Goal: Task Accomplishment & Management: Complete application form

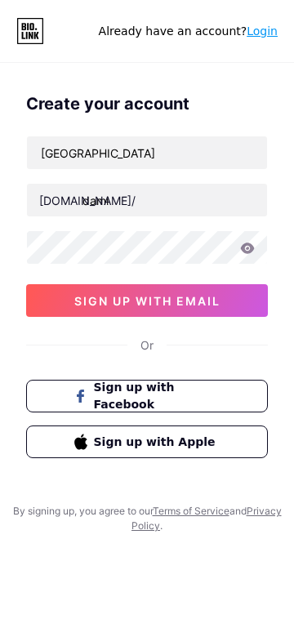
scroll to position [52, 0]
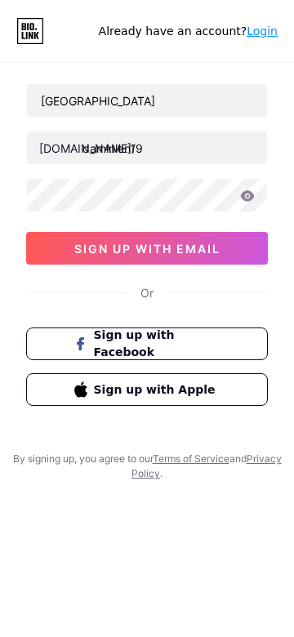
type input "daminlen19"
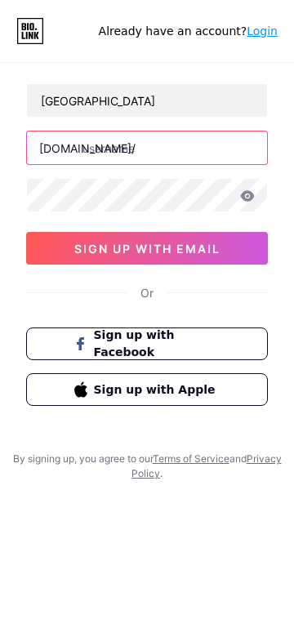
click at [147, 148] on input "text" at bounding box center [147, 147] width 240 height 33
type input "soniaaranda18moneysquadorg"
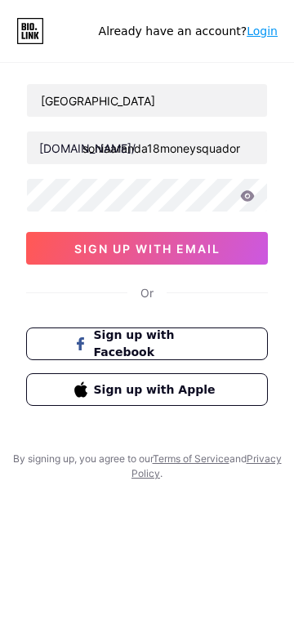
scroll to position [0, 0]
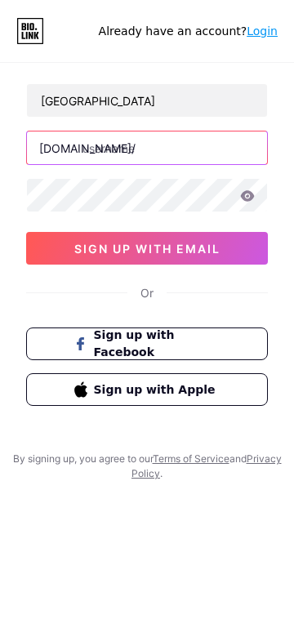
click at [147, 148] on input "text" at bounding box center [147, 147] width 240 height 33
type input "[GEOGRAPHIC_DATA]"
click at [147, 148] on input "text" at bounding box center [147, 147] width 240 height 33
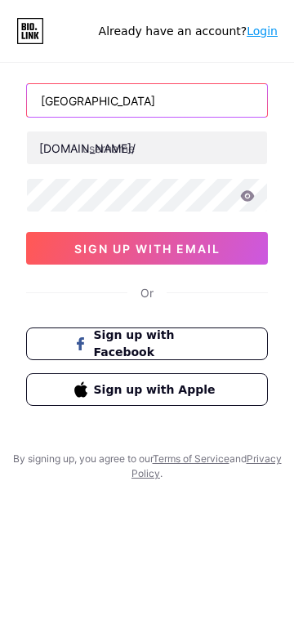
click at [147, 100] on input "[GEOGRAPHIC_DATA]" at bounding box center [147, 100] width 240 height 33
type input "K"
type input "[GEOGRAPHIC_DATA]"
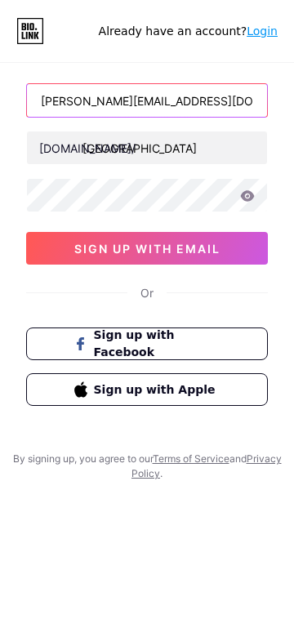
type input "[PERSON_NAME][EMAIL_ADDRESS][DOMAIN_NAME]"
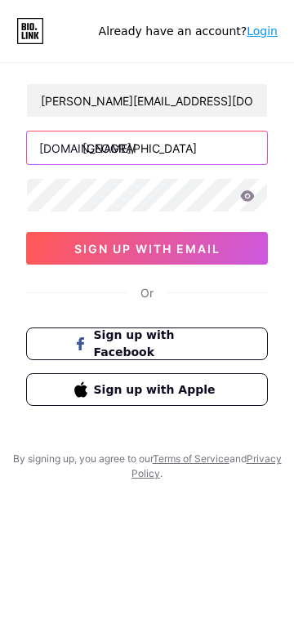
click at [147, 148] on input "[GEOGRAPHIC_DATA]" at bounding box center [147, 147] width 240 height 33
type input "b"
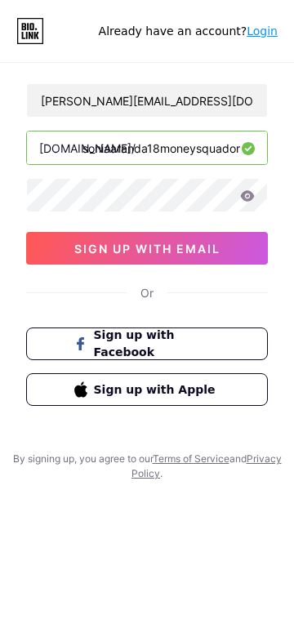
scroll to position [0, 7]
type input "soniaaranda18moneysquadorg"
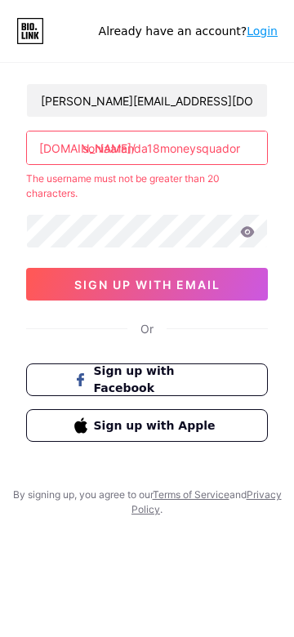
scroll to position [0, 0]
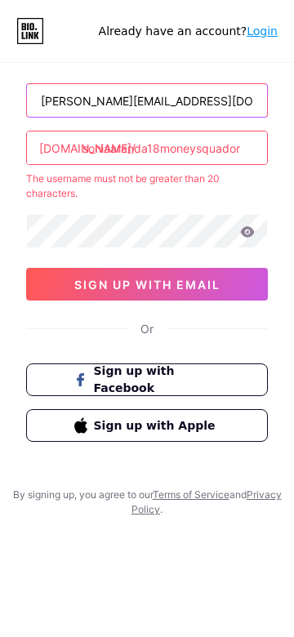
click at [147, 100] on input "[PERSON_NAME][EMAIL_ADDRESS][DOMAIN_NAME]" at bounding box center [147, 100] width 240 height 33
type input "[DOMAIN_NAME]"
type input "[PERSON_NAME][EMAIL_ADDRESS][DOMAIN_NAME]"
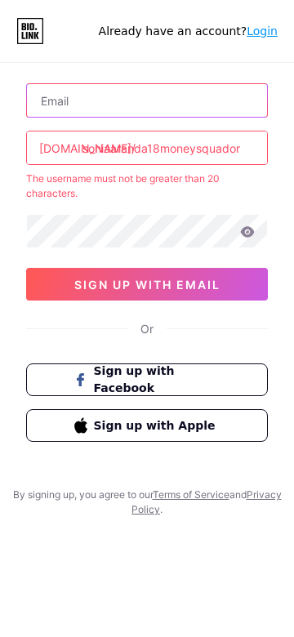
click at [147, 100] on input "text" at bounding box center [147, 100] width 240 height 33
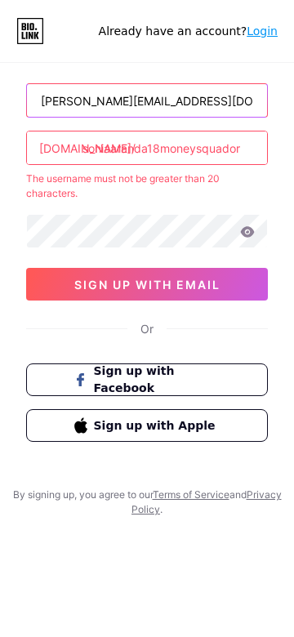
click at [147, 100] on input "[PERSON_NAME][EMAIL_ADDRESS][DOMAIN_NAME]" at bounding box center [147, 100] width 240 height 33
type input "[DOMAIN_NAME]"
type input "[EMAIL_ADDRESS][DOMAIN_NAME]"
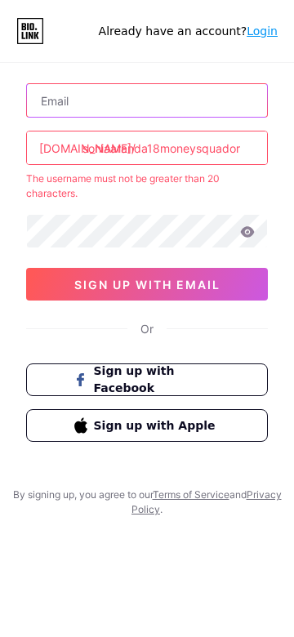
click at [147, 100] on input "text" at bounding box center [147, 100] width 240 height 33
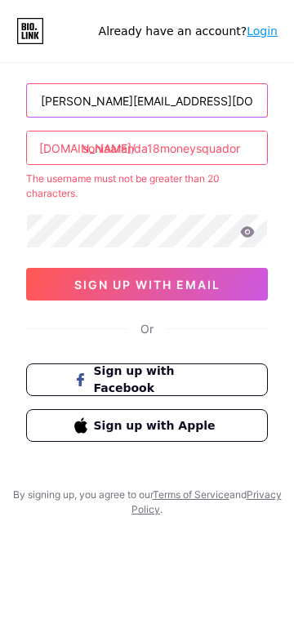
click at [147, 100] on input "[PERSON_NAME][EMAIL_ADDRESS][DOMAIN_NAME]" at bounding box center [147, 100] width 240 height 33
type input "[DOMAIN_NAME]"
type input "[EMAIL_ADDRESS][DOMAIN_NAME]"
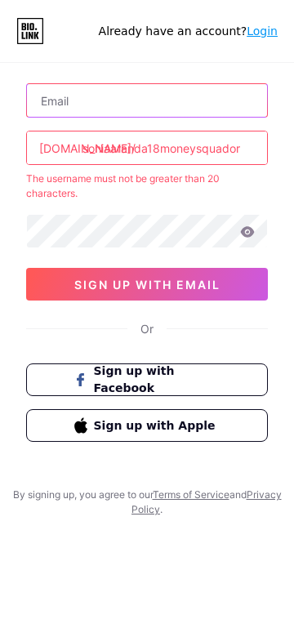
click at [147, 100] on input "text" at bounding box center [147, 100] width 240 height 33
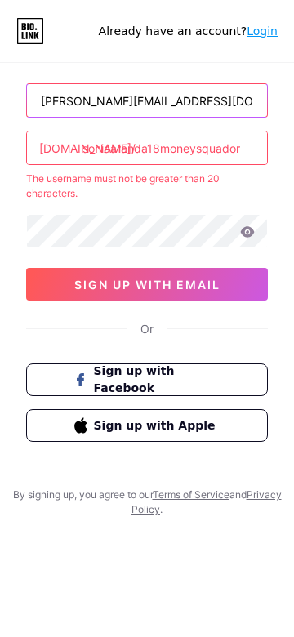
click at [147, 100] on input "[PERSON_NAME][EMAIL_ADDRESS][DOMAIN_NAME]" at bounding box center [147, 100] width 240 height 33
type input "[DOMAIN_NAME]"
type input "[GEOGRAPHIC_DATA]"
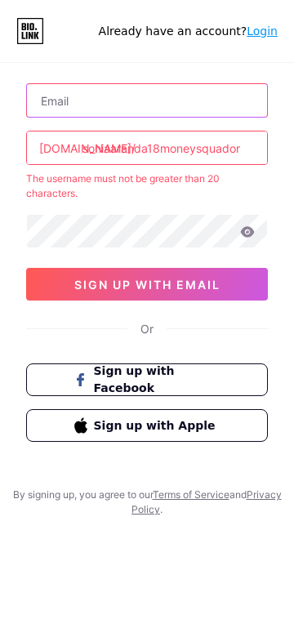
click at [147, 100] on input "text" at bounding box center [147, 100] width 240 height 33
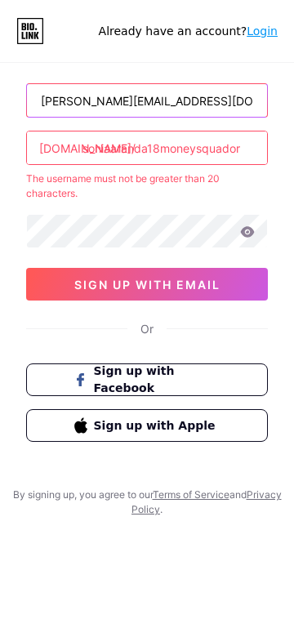
type input "[PERSON_NAME][EMAIL_ADDRESS][DOMAIN_NAME]"
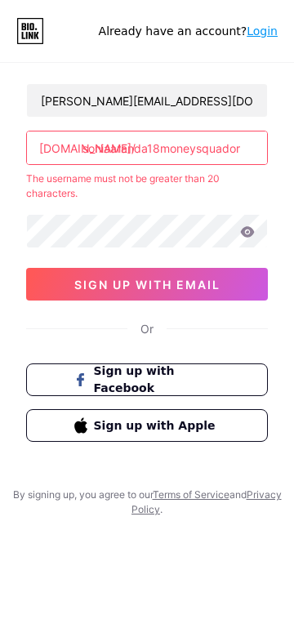
click at [147, 148] on input "soniaaranda18moneysquadorg" at bounding box center [147, 147] width 240 height 33
type input "18moneysquadorg"
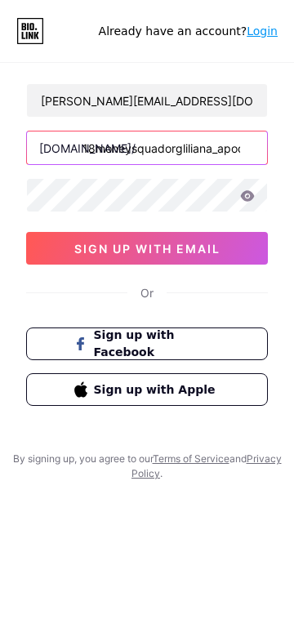
scroll to position [0, 87]
type input "18moneysquadorgliliana_apodacahotmailcom"
click at [147, 148] on input "text" at bounding box center [147, 147] width 240 height 33
click at [147, 148] on input "soniaaranda18moneysquadorg" at bounding box center [147, 147] width 240 height 33
type input "8moneysquadorg"
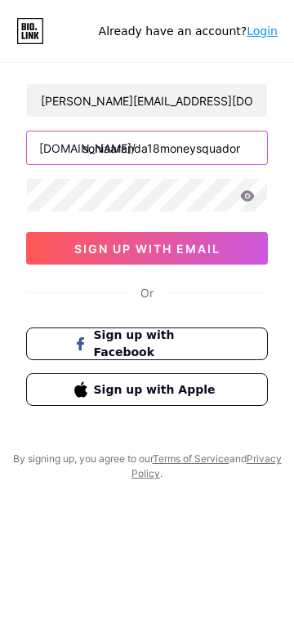
type input "soniaaranda18moneysquadorg"
click at [147, 148] on input "text" at bounding box center [147, 147] width 240 height 33
click at [147, 148] on input "soniaaranda18moneysquadorg" at bounding box center [147, 147] width 240 height 33
type input "8moneysquadorg"
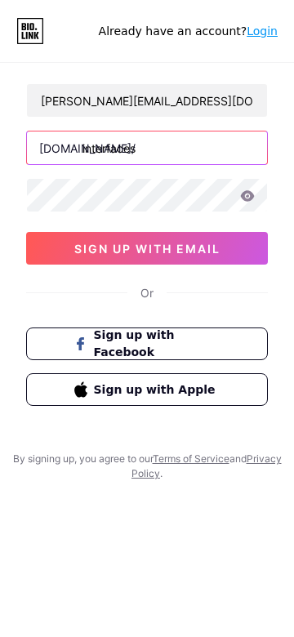
type input "interfaces"
click at [147, 148] on input "text" at bounding box center [147, 147] width 240 height 33
type input "soniaaranda18moneysquadorg"
